Goal: Task Accomplishment & Management: Complete application form

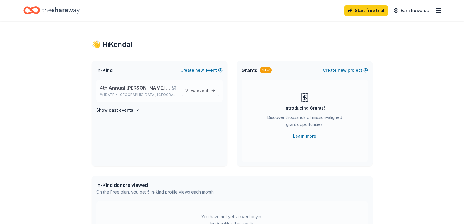
click at [120, 86] on span "4th Annual [PERSON_NAME] Drive Fore A Cure Charity Golf Tournament" at bounding box center [136, 87] width 72 height 7
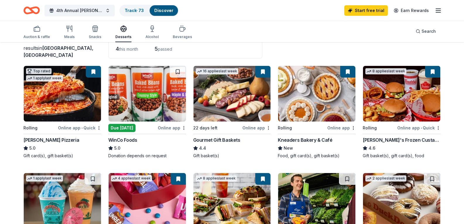
scroll to position [59, 0]
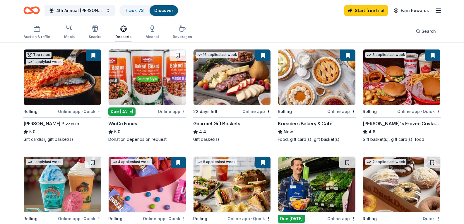
click at [147, 97] on img at bounding box center [147, 78] width 77 height 56
click at [140, 10] on link "Track · 73" at bounding box center [134, 10] width 19 height 5
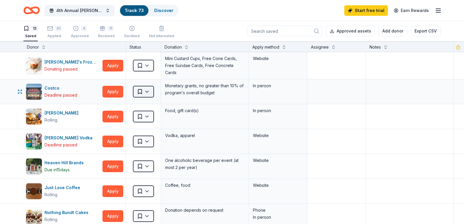
click at [151, 89] on html "4th Annual Hyslop Drive Fore A Cure Charity Golf Tournament Track · 73 Discover…" at bounding box center [232, 112] width 464 height 224
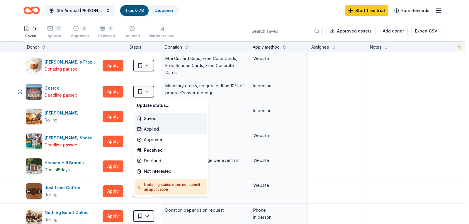
click at [155, 127] on div "Applied" at bounding box center [170, 129] width 72 height 11
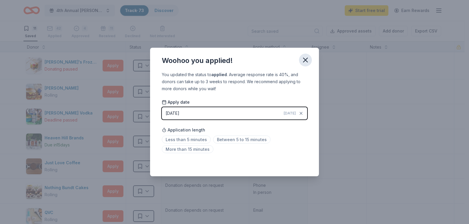
click at [304, 58] on icon "button" at bounding box center [305, 60] width 8 height 8
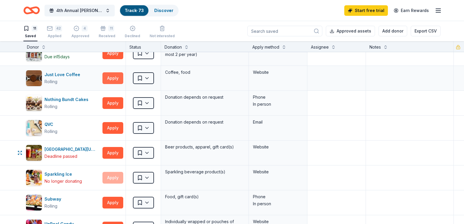
scroll to position [88, 0]
click at [76, 33] on div "4 Approved" at bounding box center [80, 31] width 18 height 13
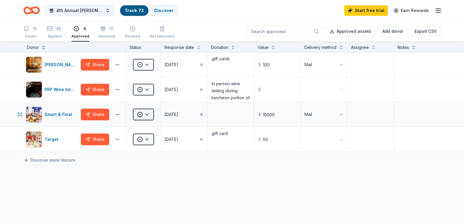
click at [147, 115] on html "4th Annual Hyslop Drive Fore A Cure Charity Golf Tournament Track · 73 Discover…" at bounding box center [232, 112] width 464 height 224
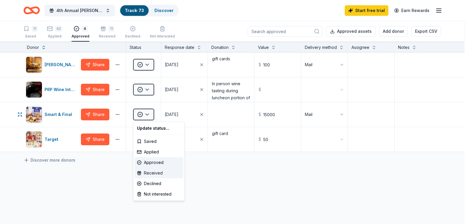
click at [149, 174] on div "Received" at bounding box center [158, 173] width 49 height 11
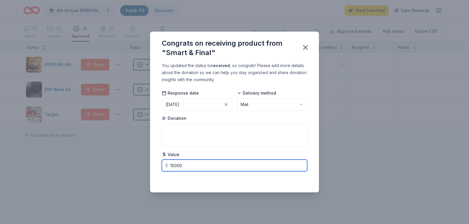
click at [193, 168] on input "15000" at bounding box center [234, 166] width 145 height 12
type input "1"
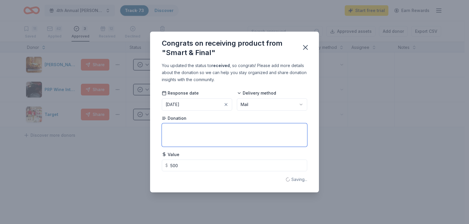
type input "500.00"
click at [220, 137] on textarea at bounding box center [234, 134] width 145 height 23
click at [305, 45] on icon "button" at bounding box center [305, 47] width 8 height 8
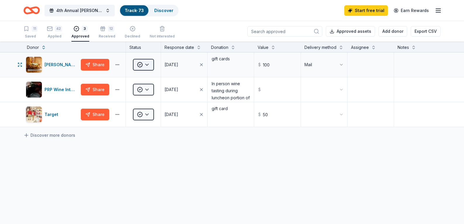
click at [137, 64] on html "4th Annual Hyslop Drive Fore A Cure Charity Golf Tournament Track · 73 Discover…" at bounding box center [232, 112] width 464 height 224
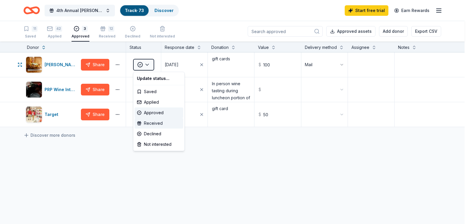
click at [160, 122] on div "Received" at bounding box center [158, 123] width 49 height 11
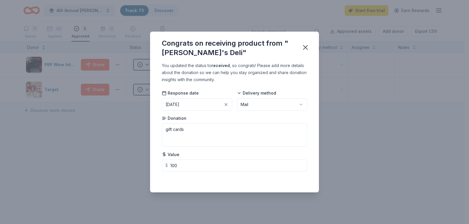
drag, startPoint x: 291, startPoint y: 95, endPoint x: 286, endPoint y: 105, distance: 10.4
click at [291, 97] on div "Delivery method Mail" at bounding box center [272, 100] width 70 height 21
click at [286, 105] on html "4th Annual Hyslop Drive Fore A Cure Charity Golf Tournament Track · 73 Discover…" at bounding box center [234, 112] width 469 height 224
click at [306, 48] on icon "button" at bounding box center [305, 47] width 8 height 8
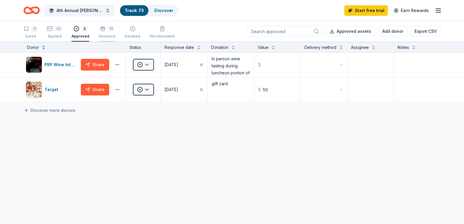
click at [101, 35] on div "Received" at bounding box center [107, 33] width 17 height 5
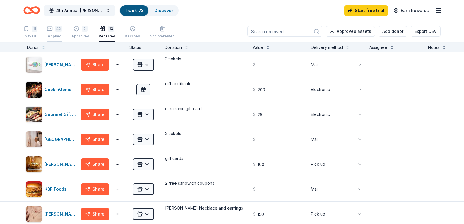
click at [59, 35] on div "Applied" at bounding box center [54, 33] width 15 height 5
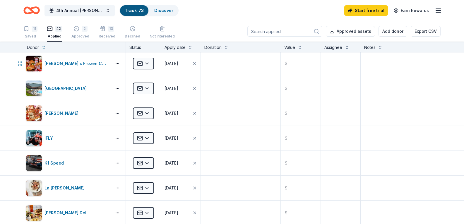
scroll to position [352, 0]
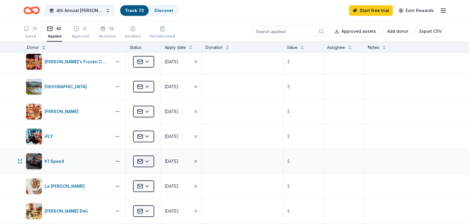
click at [144, 159] on html "4th Annual Hyslop Drive Fore A Cure Charity Golf Tournament Track · 73 Discover…" at bounding box center [234, 112] width 469 height 224
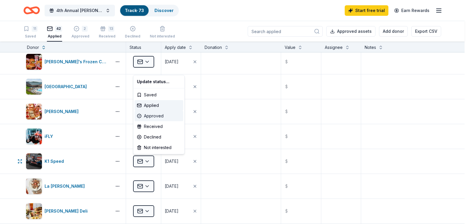
click at [150, 118] on div "Approved" at bounding box center [158, 116] width 49 height 11
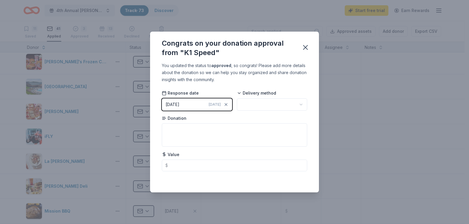
click at [179, 104] on div "10/09/2025" at bounding box center [173, 104] width 14 height 7
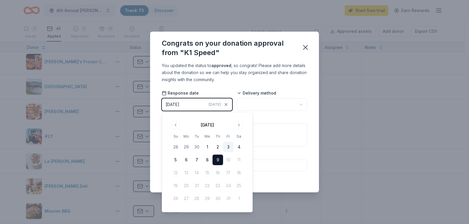
click at [226, 147] on button "3" at bounding box center [228, 147] width 11 height 11
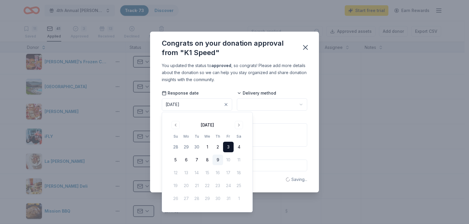
click at [230, 88] on div "You updated the status to approved , so congrats! Please add more details about…" at bounding box center [234, 127] width 169 height 130
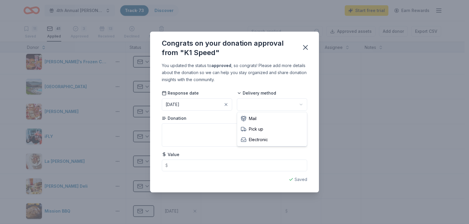
click at [259, 98] on html "4th Annual Hyslop Drive Fore A Cure Charity Golf Tournament Track · 73 Discover…" at bounding box center [234, 112] width 469 height 224
click at [305, 49] on icon "button" at bounding box center [305, 47] width 8 height 8
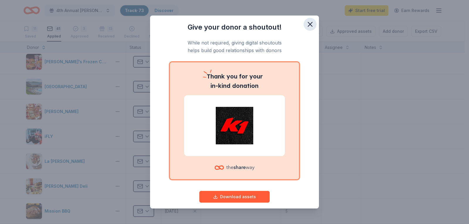
click at [308, 25] on icon "button" at bounding box center [310, 24] width 4 height 4
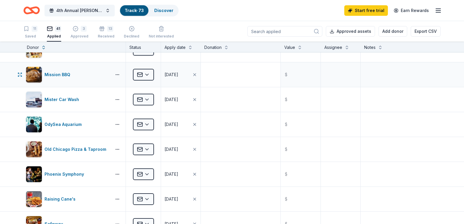
scroll to position [498, 0]
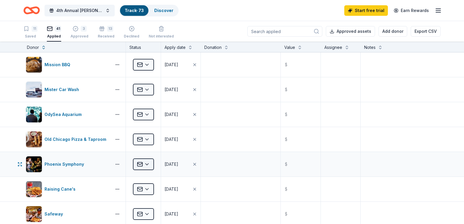
click at [141, 164] on html "4th Annual Hyslop Drive Fore A Cure Charity Golf Tournament Track · 73 Discover…" at bounding box center [232, 112] width 464 height 224
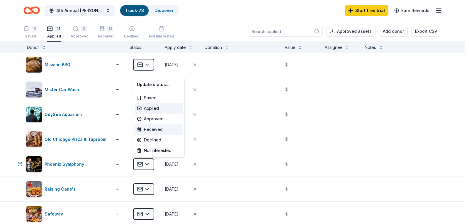
click at [152, 128] on div "Received" at bounding box center [158, 129] width 49 height 11
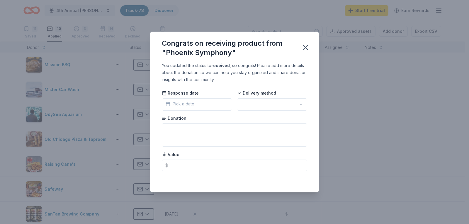
click at [267, 100] on html "4th Annual Hyslop Drive Fore A Cure Charity Golf Tournament Track · 73 Discover…" at bounding box center [234, 112] width 469 height 224
click at [192, 131] on textarea at bounding box center [234, 134] width 145 height 23
type textarea "2 tickets"
click at [303, 47] on icon "button" at bounding box center [305, 47] width 8 height 8
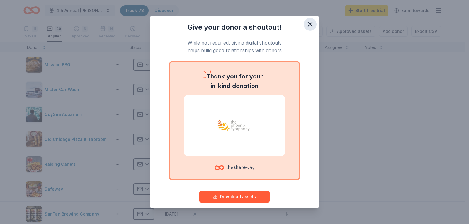
click at [308, 25] on icon "button" at bounding box center [310, 24] width 8 height 8
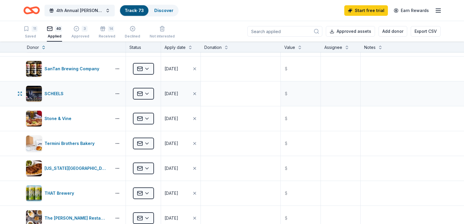
scroll to position [644, 0]
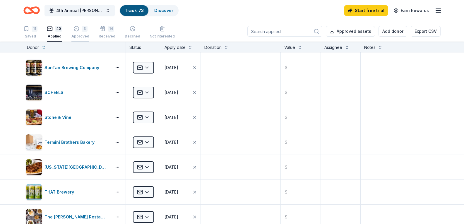
click at [82, 34] on div "Approved" at bounding box center [80, 35] width 18 height 5
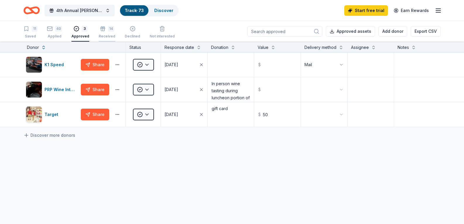
click at [103, 28] on icon "button" at bounding box center [103, 26] width 6 height 6
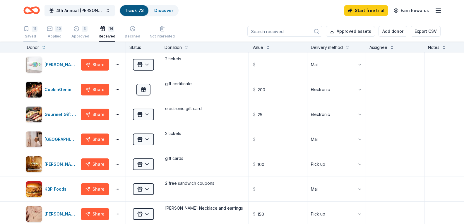
click at [32, 33] on div "11 Saved" at bounding box center [30, 32] width 14 height 13
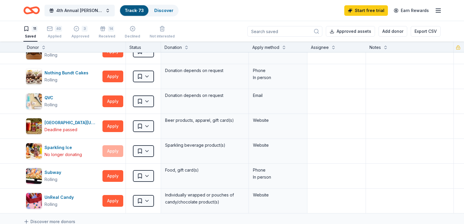
scroll to position [72, 0]
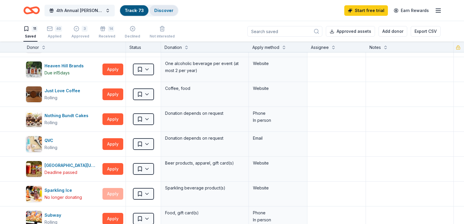
click at [169, 9] on link "Discover" at bounding box center [163, 10] width 19 height 5
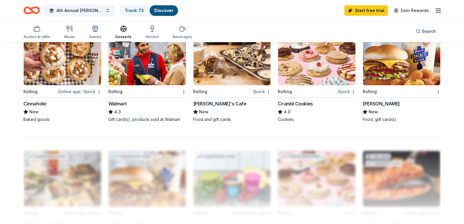
scroll to position [410, 0]
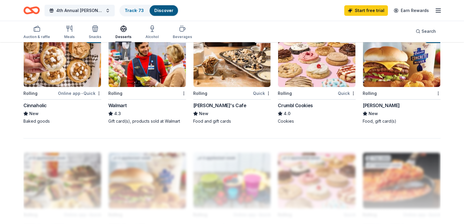
click at [405, 87] on img at bounding box center [401, 59] width 77 height 56
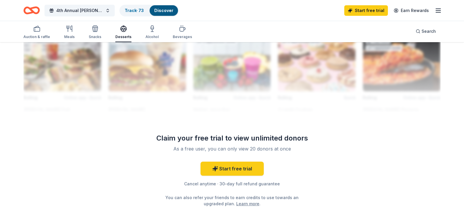
scroll to position [352, 0]
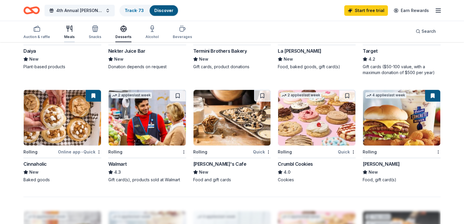
click at [70, 33] on div "Meals" at bounding box center [69, 32] width 11 height 14
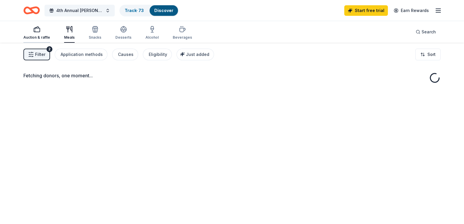
click at [38, 33] on icon "button" at bounding box center [36, 29] width 7 height 7
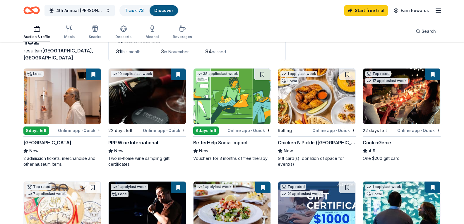
scroll to position [29, 0]
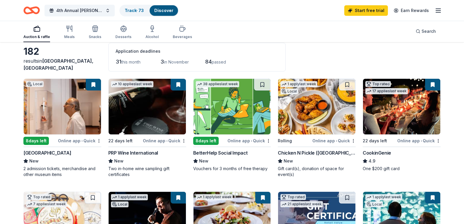
click at [434, 85] on button at bounding box center [432, 85] width 15 height 12
click at [434, 86] on button at bounding box center [432, 85] width 15 height 12
click at [435, 89] on button at bounding box center [432, 85] width 15 height 12
click at [435, 85] on button at bounding box center [432, 85] width 15 height 12
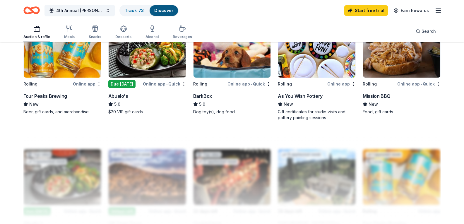
scroll to position [439, 0]
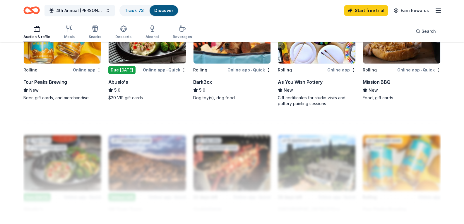
click at [71, 64] on img at bounding box center [62, 36] width 77 height 56
click at [310, 64] on img at bounding box center [316, 36] width 77 height 56
click at [404, 64] on img at bounding box center [401, 36] width 77 height 56
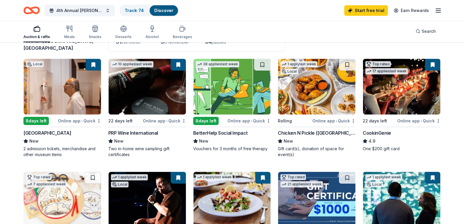
scroll to position [0, 0]
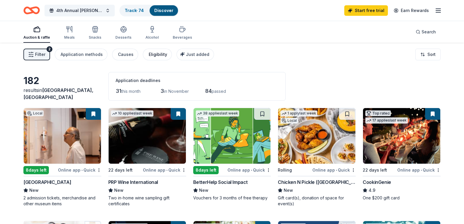
click at [156, 53] on div "Eligibility" at bounding box center [158, 54] width 18 height 7
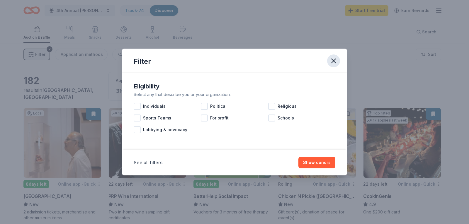
click at [337, 59] on icon "button" at bounding box center [333, 61] width 8 height 8
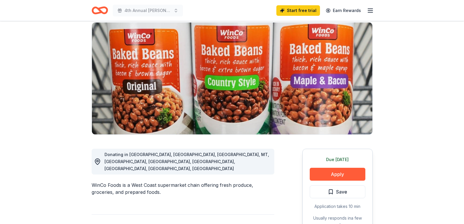
scroll to position [88, 0]
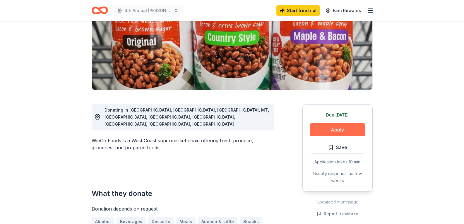
click at [338, 128] on button "Apply" at bounding box center [338, 129] width 56 height 13
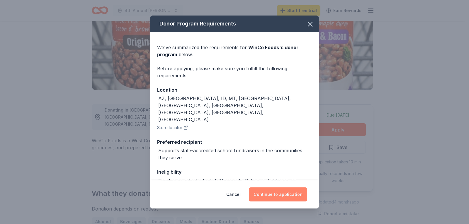
click at [277, 192] on button "Continue to application" at bounding box center [278, 194] width 58 height 14
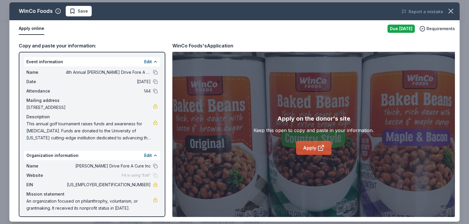
click at [306, 148] on link "Apply" at bounding box center [313, 148] width 35 height 14
click at [450, 9] on icon "button" at bounding box center [450, 11] width 8 height 8
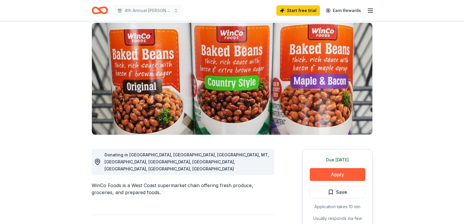
scroll to position [0, 0]
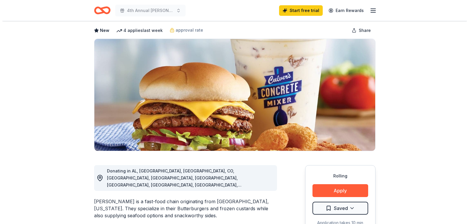
scroll to position [88, 0]
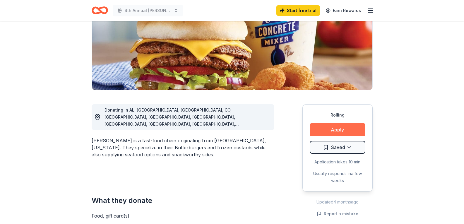
click at [343, 134] on button "Apply" at bounding box center [338, 129] width 56 height 13
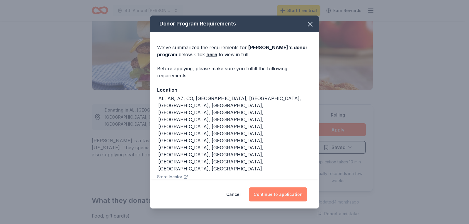
click at [281, 193] on button "Continue to application" at bounding box center [278, 194] width 58 height 14
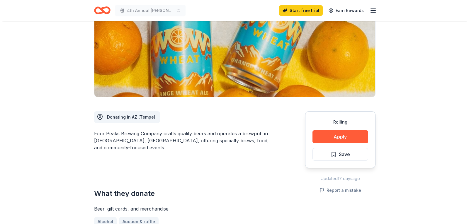
scroll to position [88, 0]
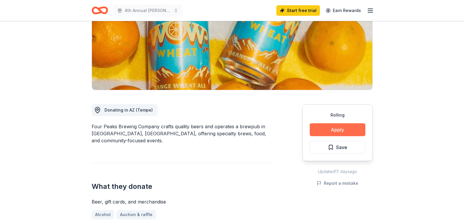
click at [343, 130] on button "Apply" at bounding box center [338, 129] width 56 height 13
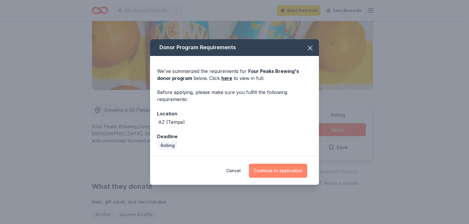
click at [286, 168] on button "Continue to application" at bounding box center [278, 171] width 58 height 14
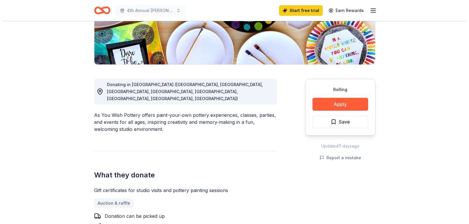
scroll to position [117, 0]
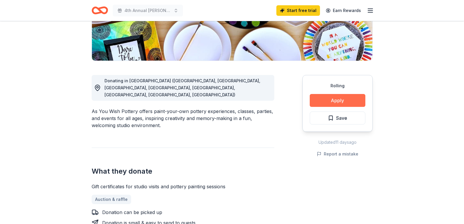
click at [337, 100] on button "Apply" at bounding box center [338, 100] width 56 height 13
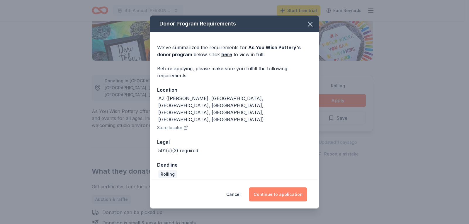
click at [261, 191] on button "Continue to application" at bounding box center [278, 194] width 58 height 14
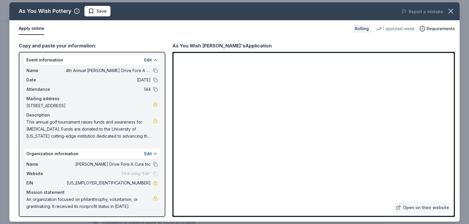
scroll to position [2, 0]
click at [153, 70] on button at bounding box center [155, 70] width 5 height 5
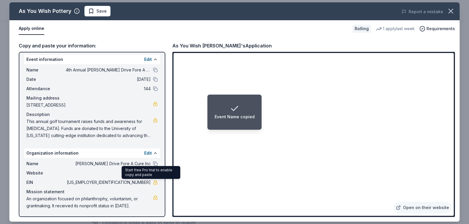
click at [139, 183] on span "92-1820777" at bounding box center [108, 182] width 85 height 7
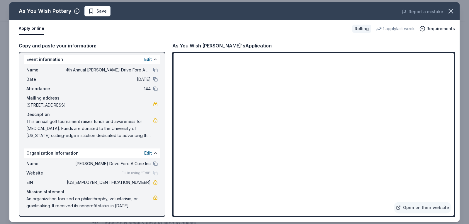
scroll to position [579, 0]
click at [96, 11] on span "Save" at bounding box center [101, 11] width 10 height 7
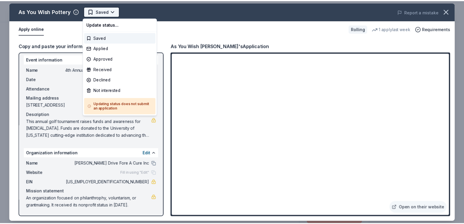
scroll to position [0, 0]
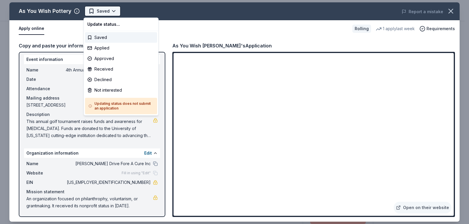
click at [105, 10] on html "4th Annual Hyslop Drive Fore A Cure Charity Golf Tournament Start free trial Ea…" at bounding box center [234, 112] width 469 height 224
click at [107, 49] on div "Applied" at bounding box center [121, 48] width 72 height 11
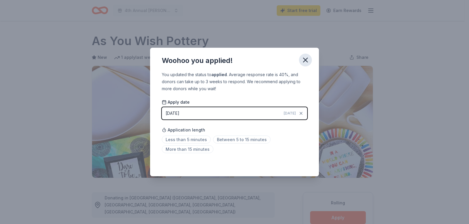
click at [304, 59] on icon "button" at bounding box center [305, 60] width 4 height 4
